Goal: Check status: Check status

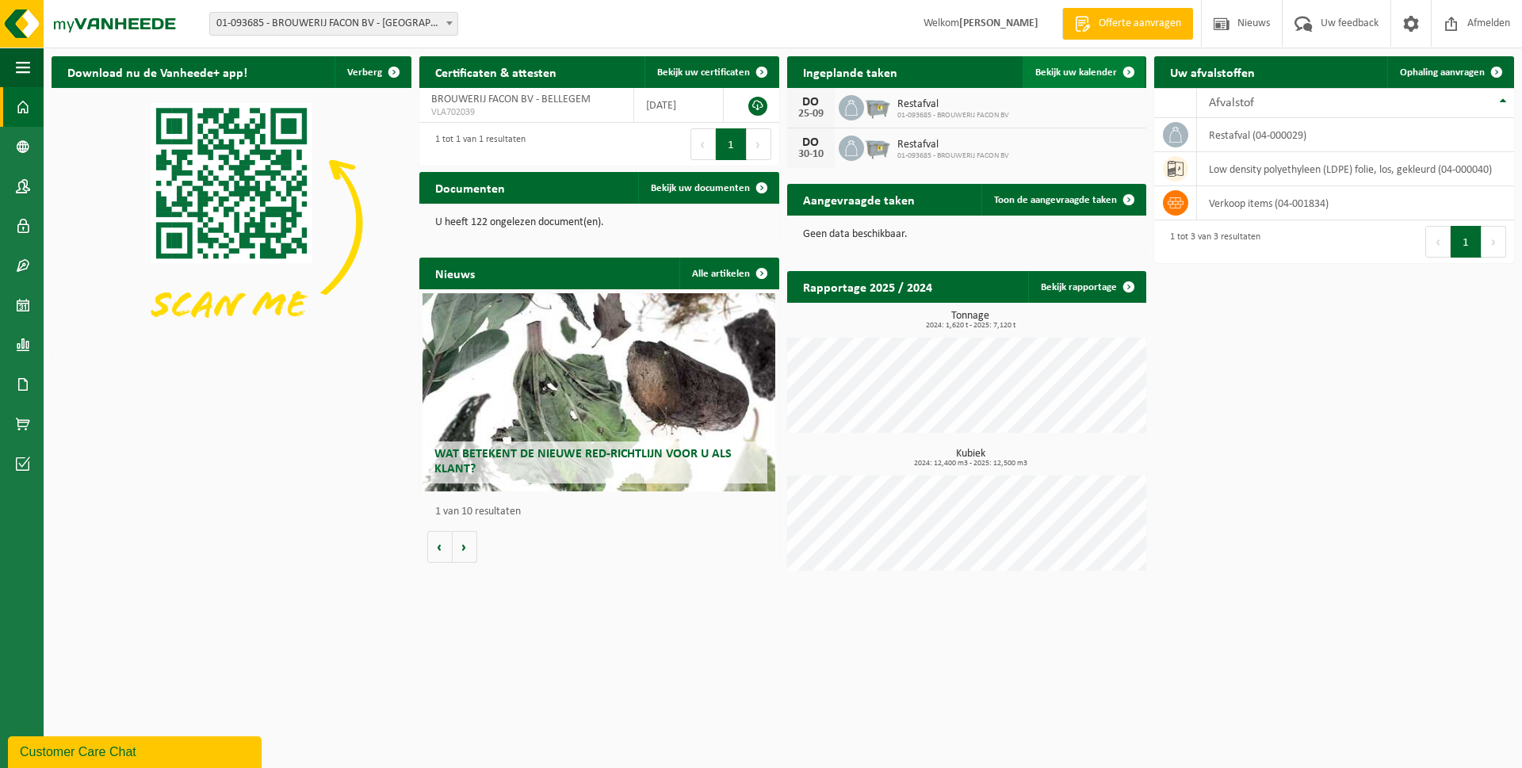
click at [1091, 70] on span "Bekijk uw kalender" at bounding box center [1076, 72] width 82 height 10
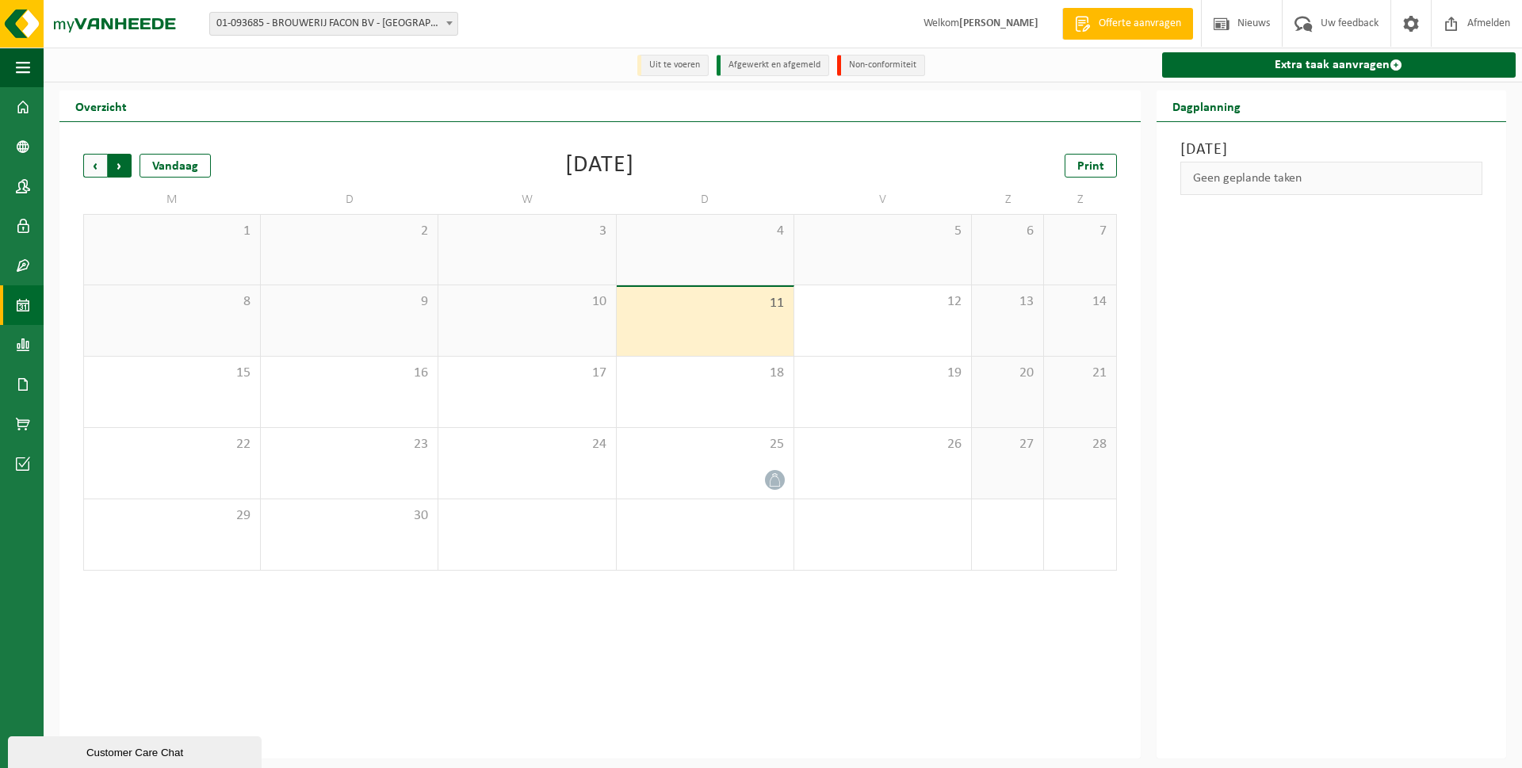
click at [94, 164] on span "Vorige" at bounding box center [95, 166] width 24 height 24
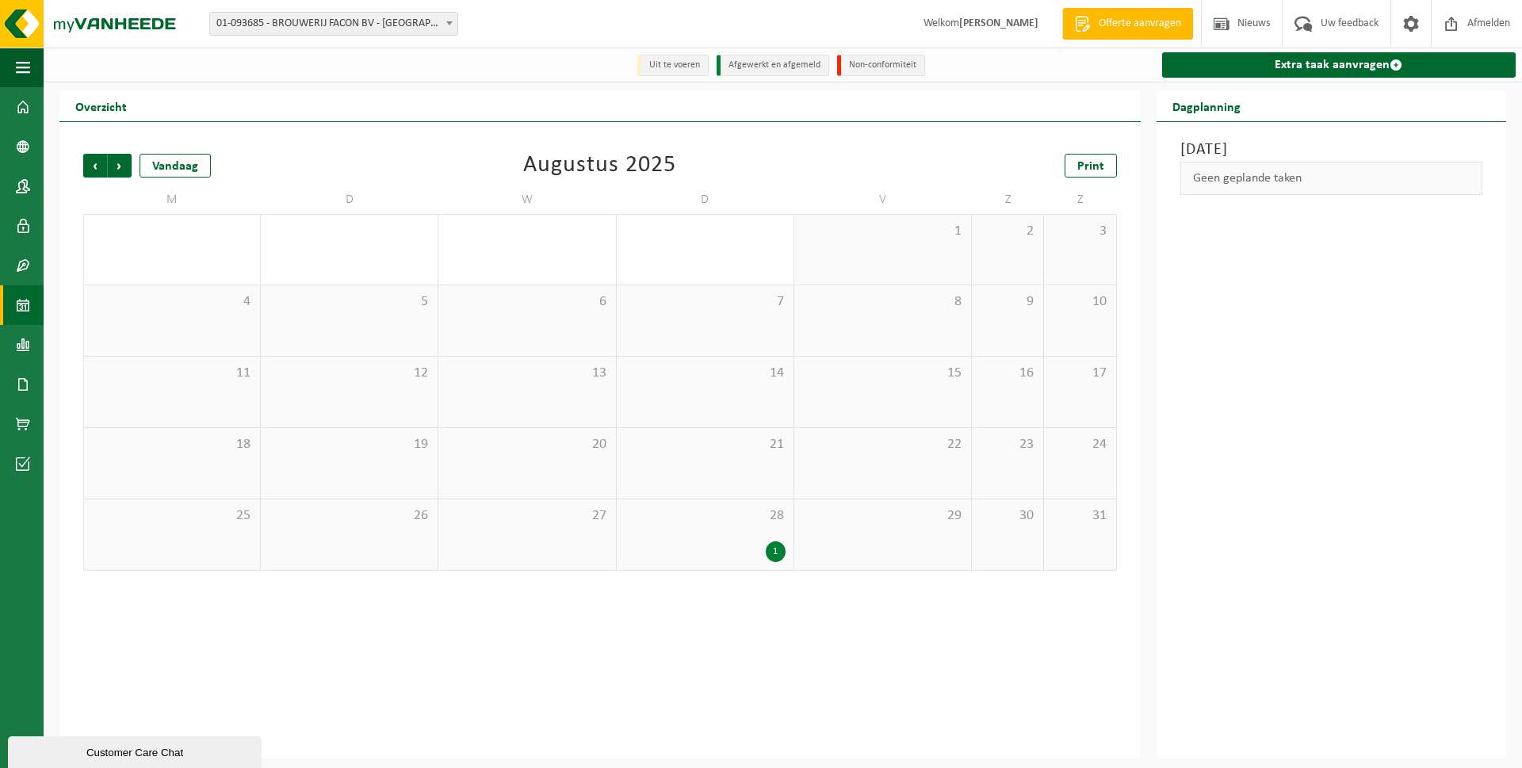
click at [94, 164] on span "Vorige" at bounding box center [95, 166] width 24 height 24
click at [123, 167] on span "Volgende" at bounding box center [120, 166] width 24 height 24
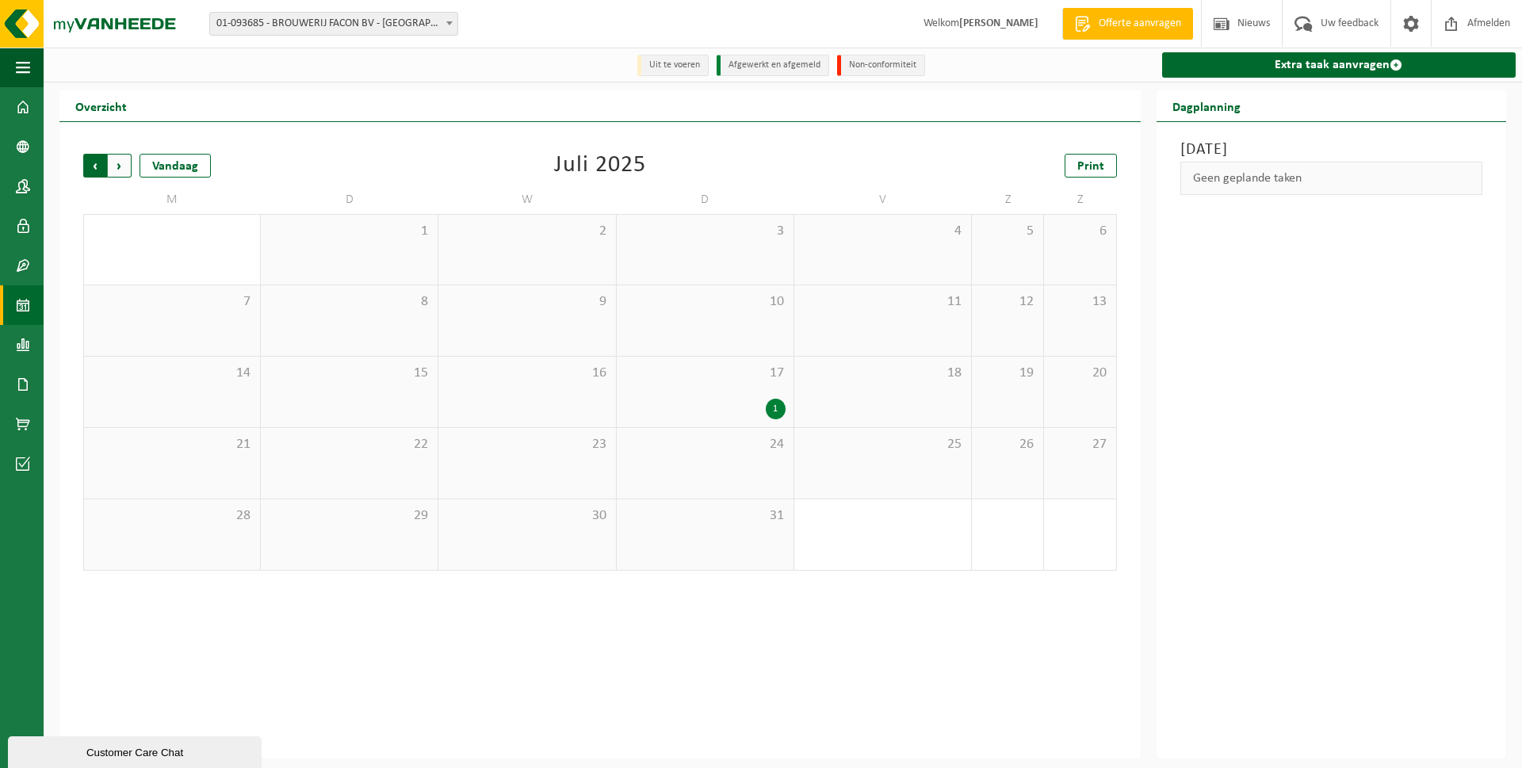
click at [128, 169] on span "Volgende" at bounding box center [120, 166] width 24 height 24
click at [88, 167] on span "Vorige" at bounding box center [95, 166] width 24 height 24
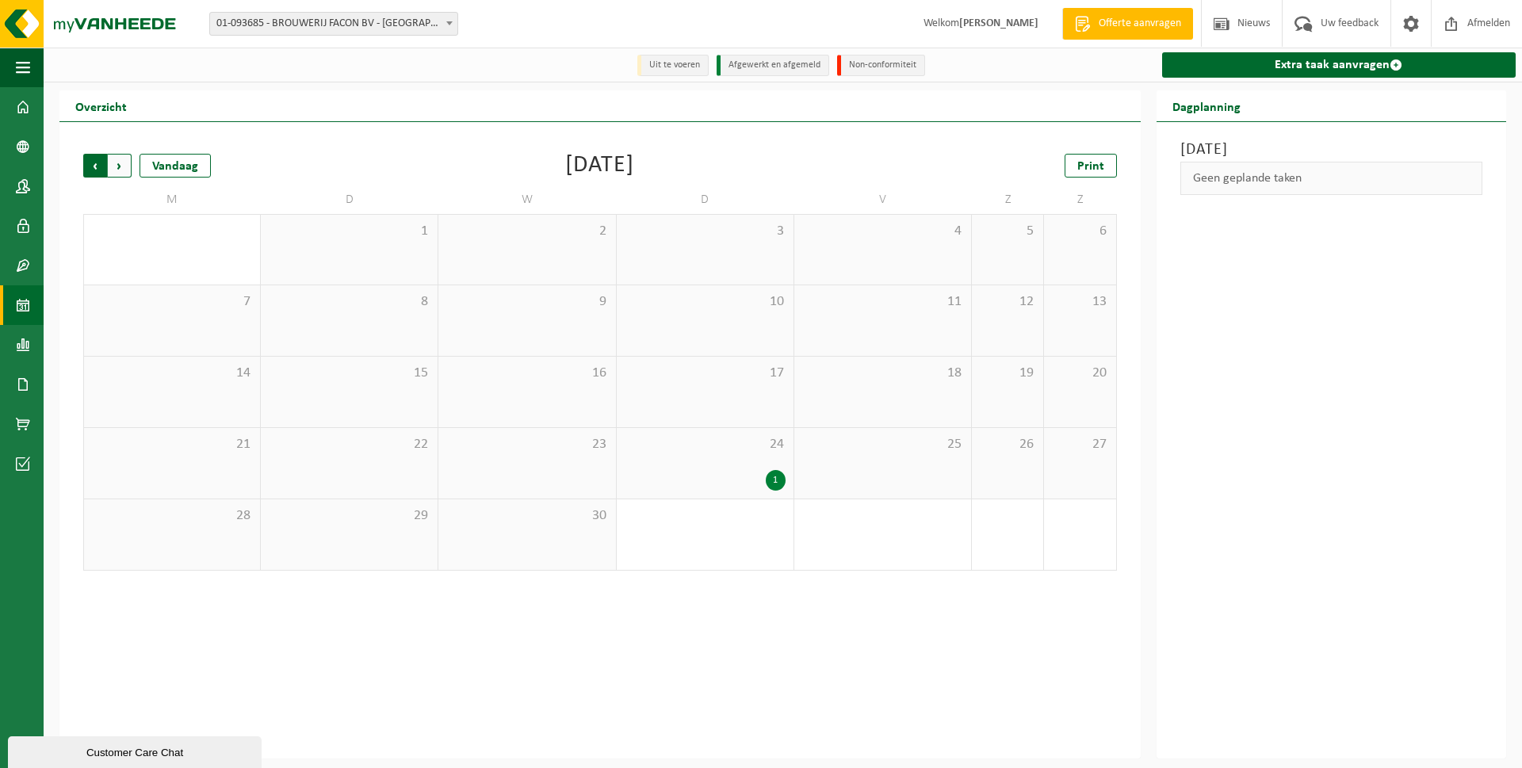
click at [121, 163] on span "Volgende" at bounding box center [120, 166] width 24 height 24
